Goal: Task Accomplishment & Management: Use online tool/utility

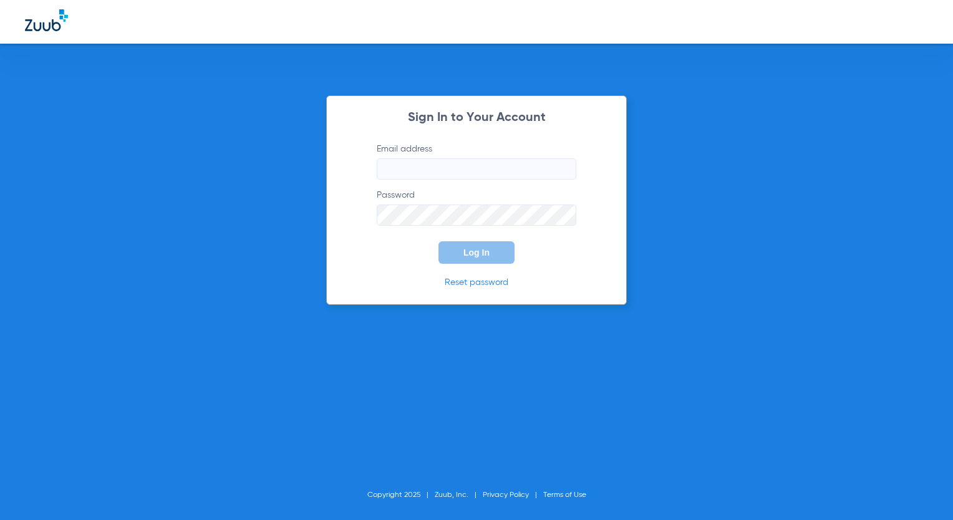
type input "[EMAIL_ADDRESS][DOMAIN_NAME]"
click at [442, 243] on button "Log In" at bounding box center [476, 252] width 76 height 22
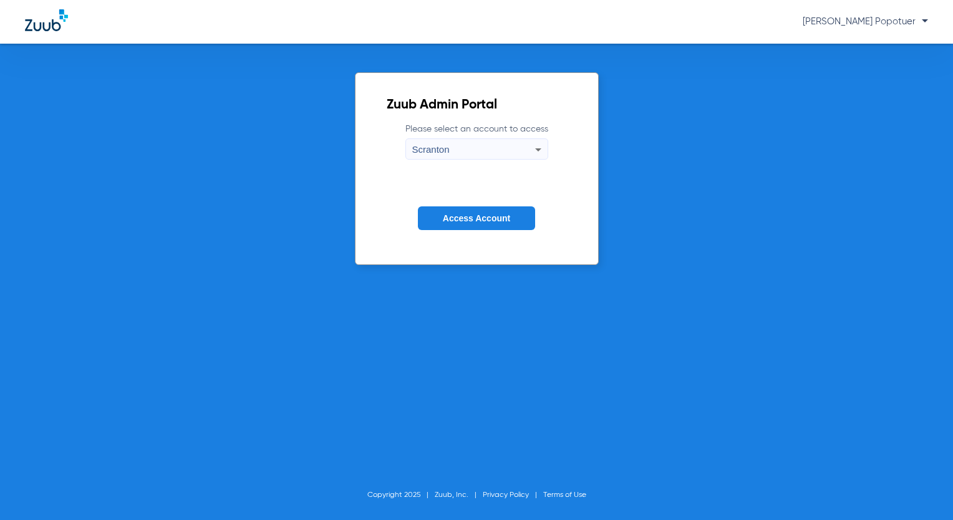
click at [433, 149] on span "Scranton" at bounding box center [430, 149] width 37 height 11
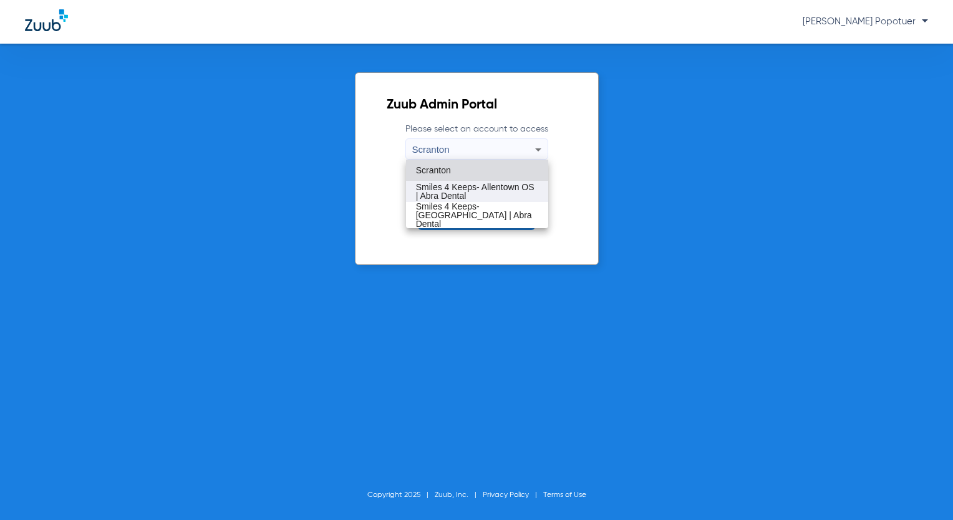
click at [511, 190] on span "Smiles 4 Keeps- Allentown OS | Abra Dental" at bounding box center [477, 191] width 122 height 17
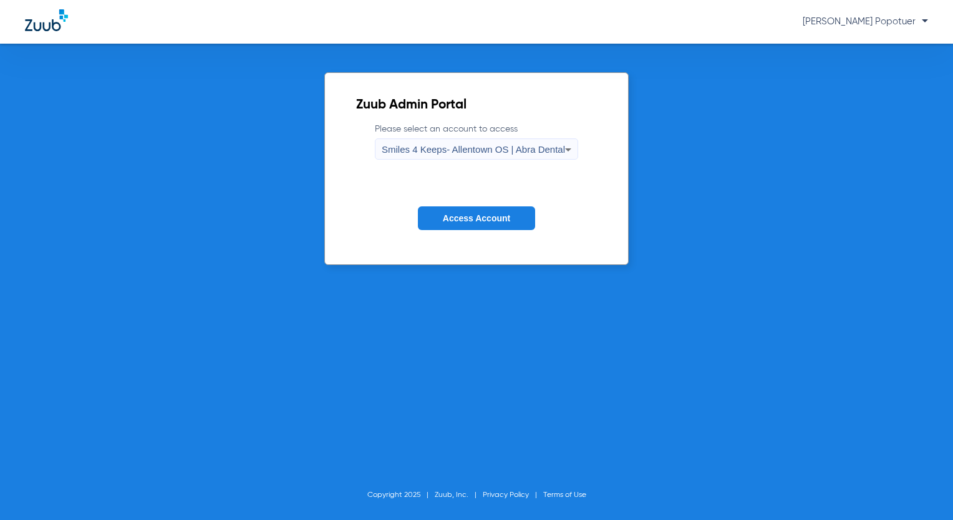
click at [502, 216] on span "Access Account" at bounding box center [476, 218] width 67 height 10
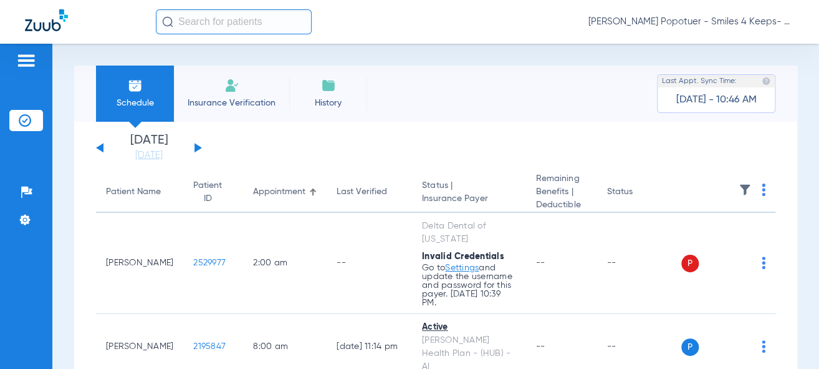
click at [231, 15] on input "text" at bounding box center [234, 21] width 156 height 25
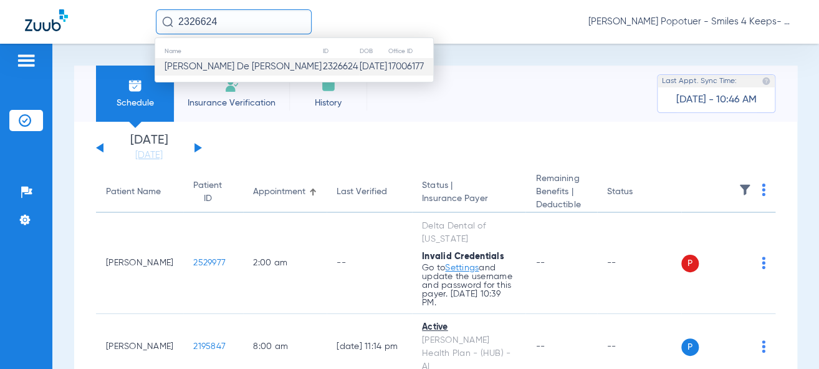
type input "2326624"
click at [213, 68] on span "[PERSON_NAME] De [PERSON_NAME]" at bounding box center [243, 66] width 157 height 9
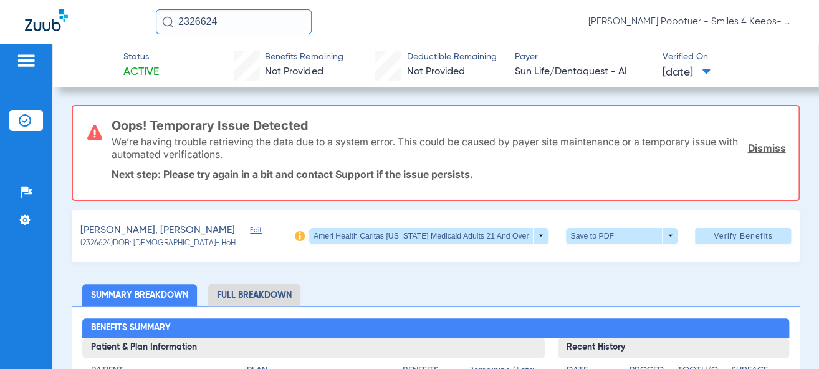
click at [753, 144] on link "Dismiss" at bounding box center [767, 148] width 38 height 12
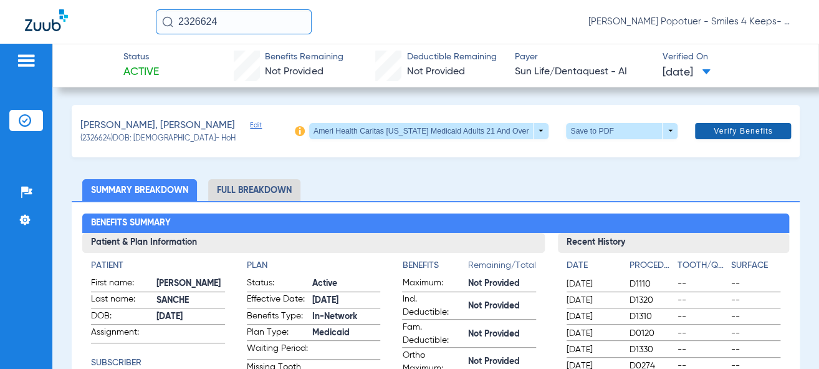
click at [738, 135] on span "Verify Benefits" at bounding box center [743, 131] width 59 height 10
